Goal: Task Accomplishment & Management: Manage account settings

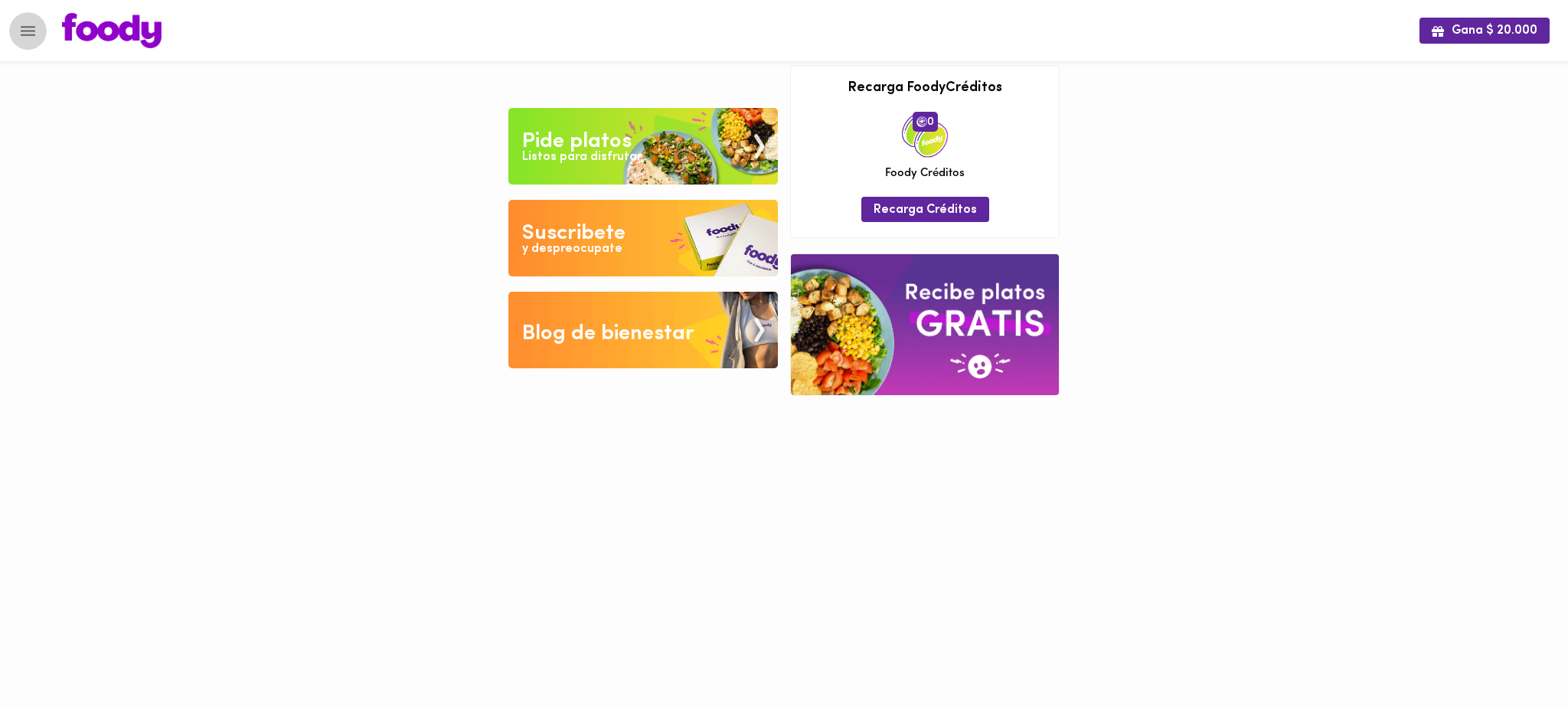
click at [26, 30] on icon "Menu" at bounding box center [28, 30] width 15 height 10
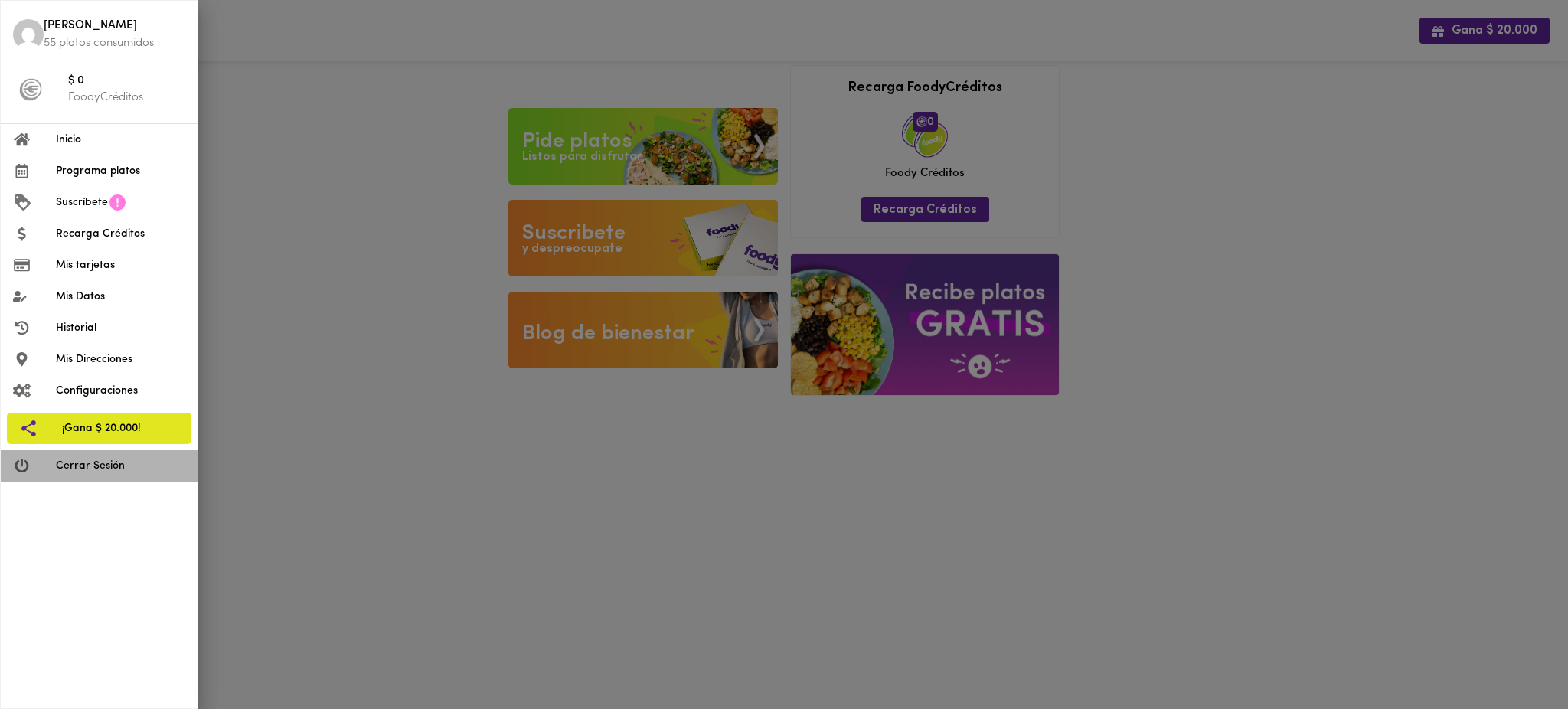
click at [92, 464] on span "Cerrar Sesión" at bounding box center [120, 466] width 129 height 16
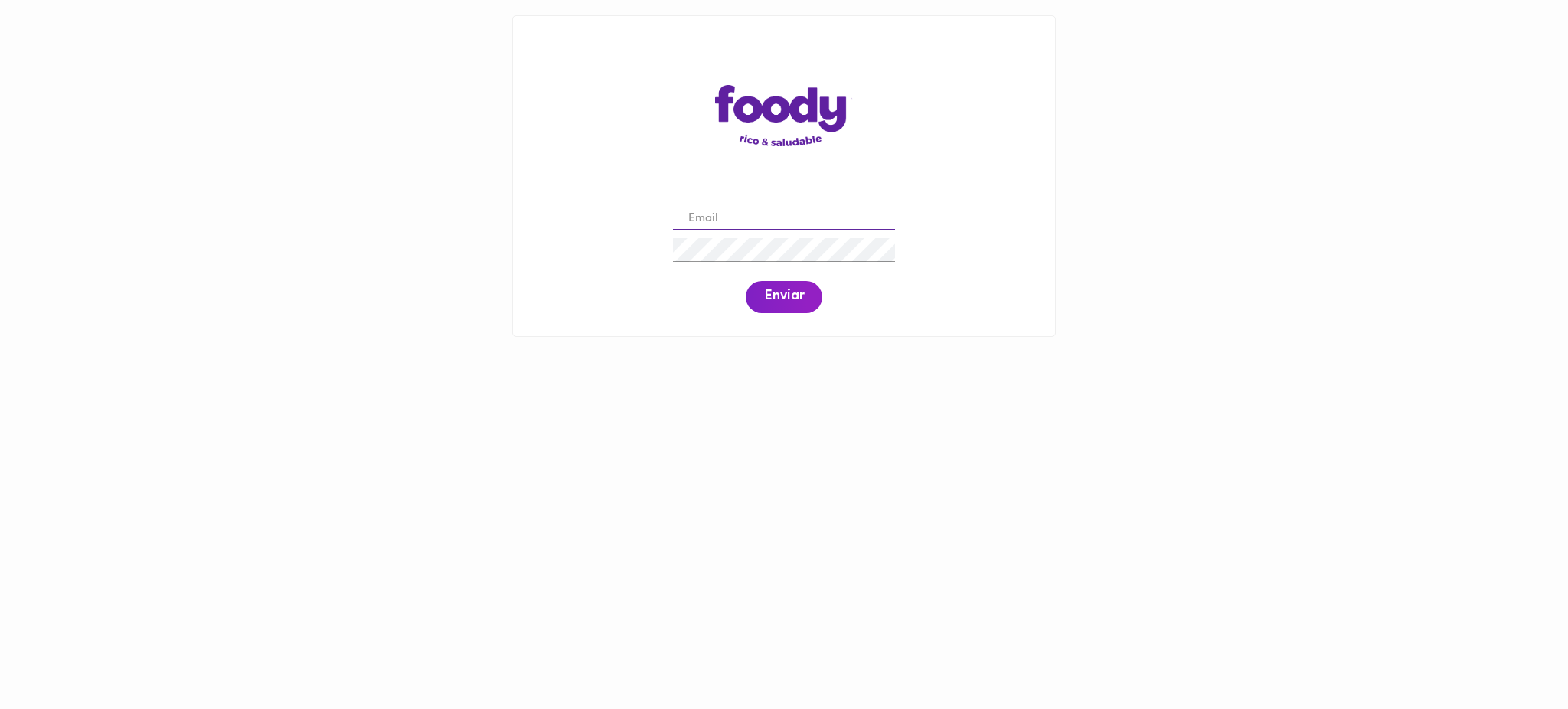
click at [730, 222] on input "email" at bounding box center [784, 219] width 222 height 23
paste input "[PERSON_NAME][EMAIL_ADDRESS][PERSON_NAME][DOMAIN_NAME]"
type input "[PERSON_NAME][EMAIL_ADDRESS][PERSON_NAME][DOMAIN_NAME]"
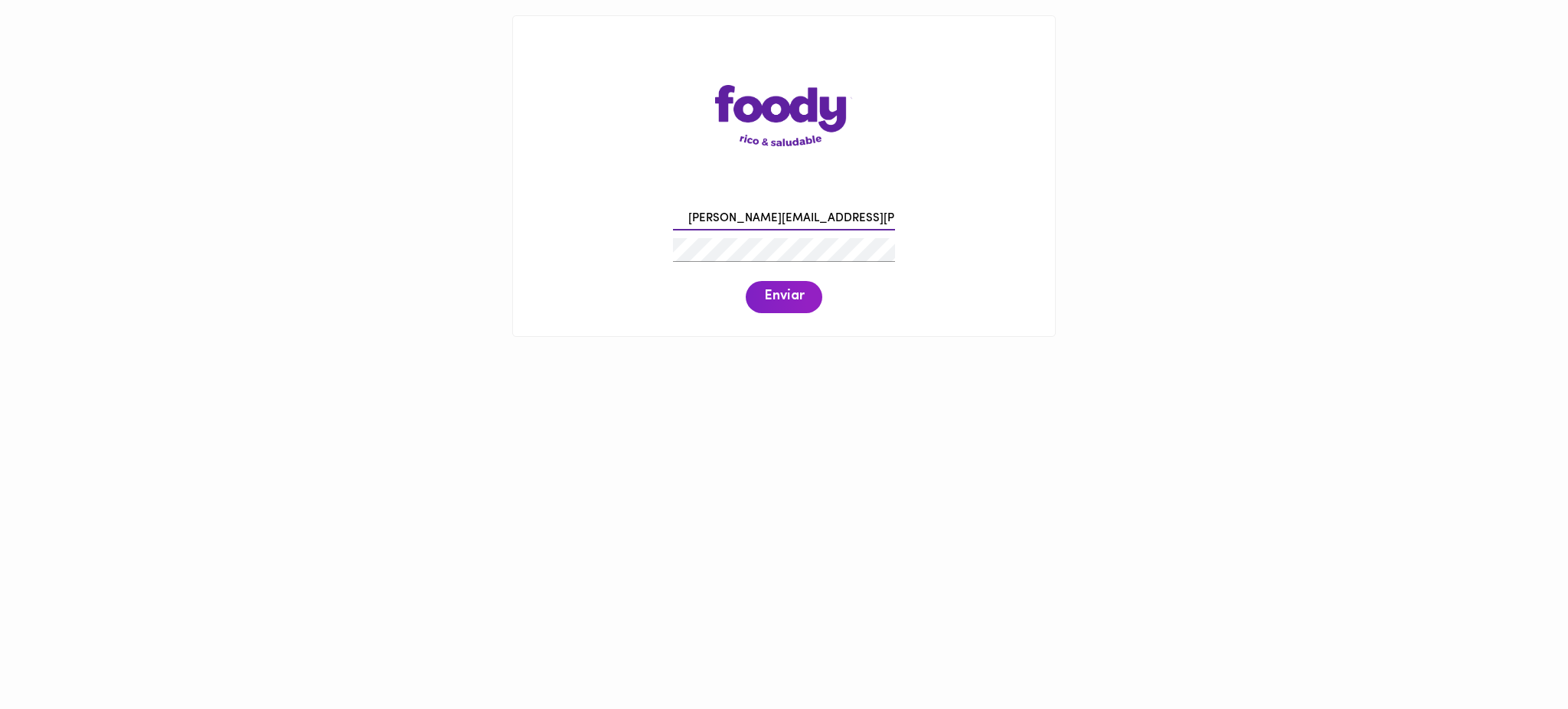
click at [781, 216] on input "[PERSON_NAME][EMAIL_ADDRESS][PERSON_NAME][DOMAIN_NAME]" at bounding box center [784, 219] width 222 height 23
click at [787, 301] on span "Enviar" at bounding box center [784, 296] width 40 height 16
